Goal: Find specific fact: Find specific fact

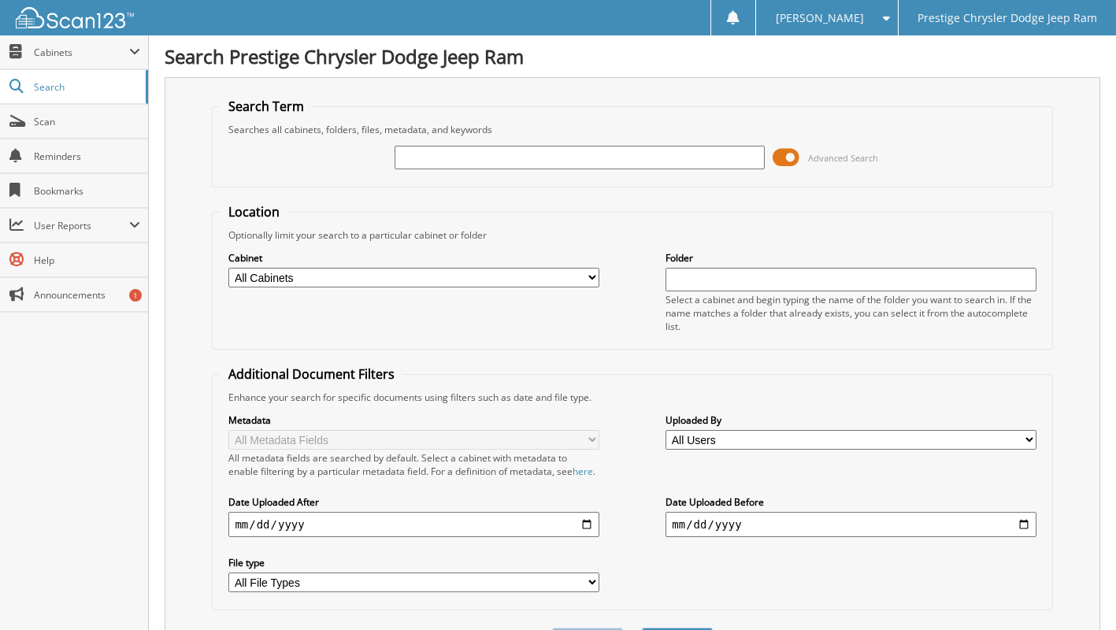
drag, startPoint x: 789, startPoint y: 151, endPoint x: 781, endPoint y: 154, distance: 9.2
click at [790, 151] on span at bounding box center [786, 158] width 27 height 24
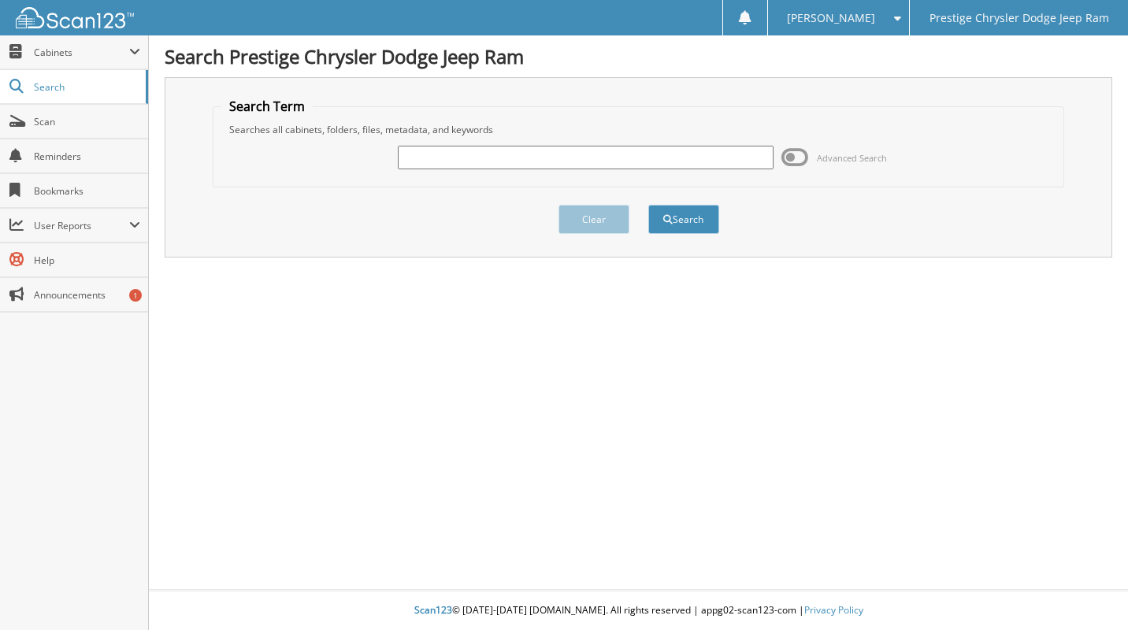
click at [590, 160] on input "text" at bounding box center [585, 158] width 375 height 24
paste input "6182028"
type input "6182028"
click at [677, 217] on button "Search" at bounding box center [683, 219] width 71 height 29
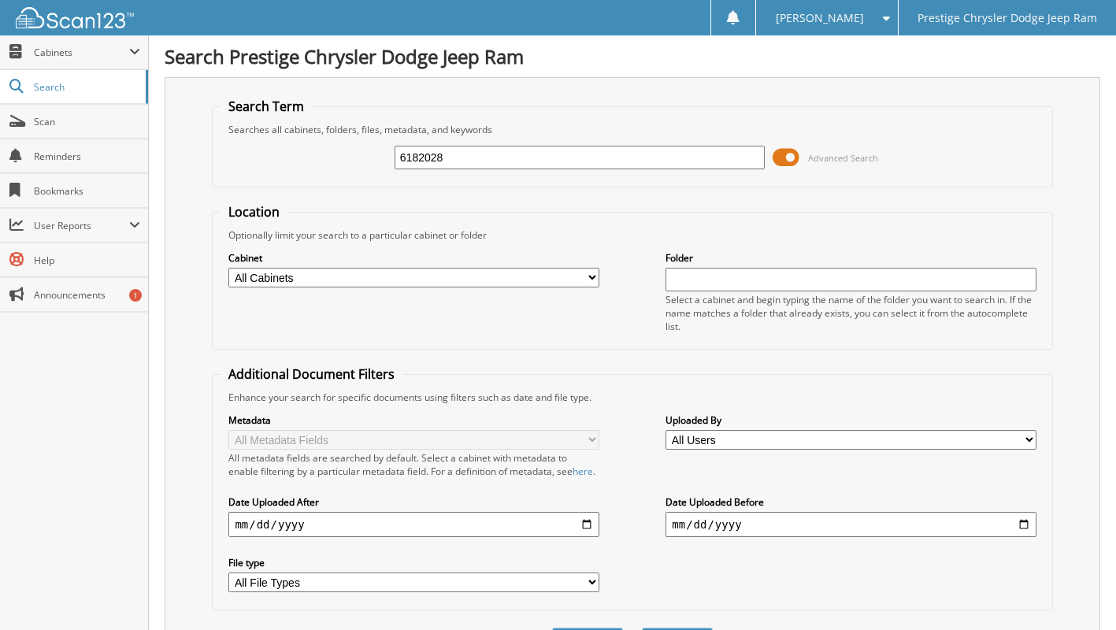
click at [795, 157] on span at bounding box center [786, 158] width 27 height 24
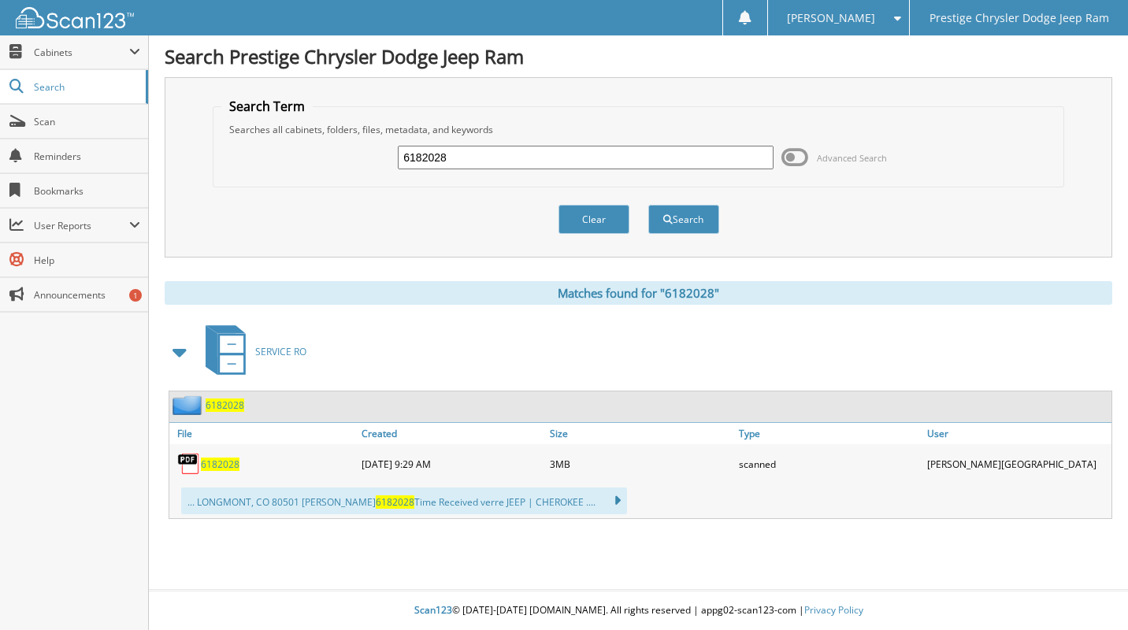
click at [225, 471] on div "6182028" at bounding box center [263, 464] width 188 height 32
click at [227, 465] on span "6182028" at bounding box center [220, 464] width 39 height 13
click at [236, 458] on span "6182028" at bounding box center [220, 464] width 39 height 13
